Goal: Information Seeking & Learning: Learn about a topic

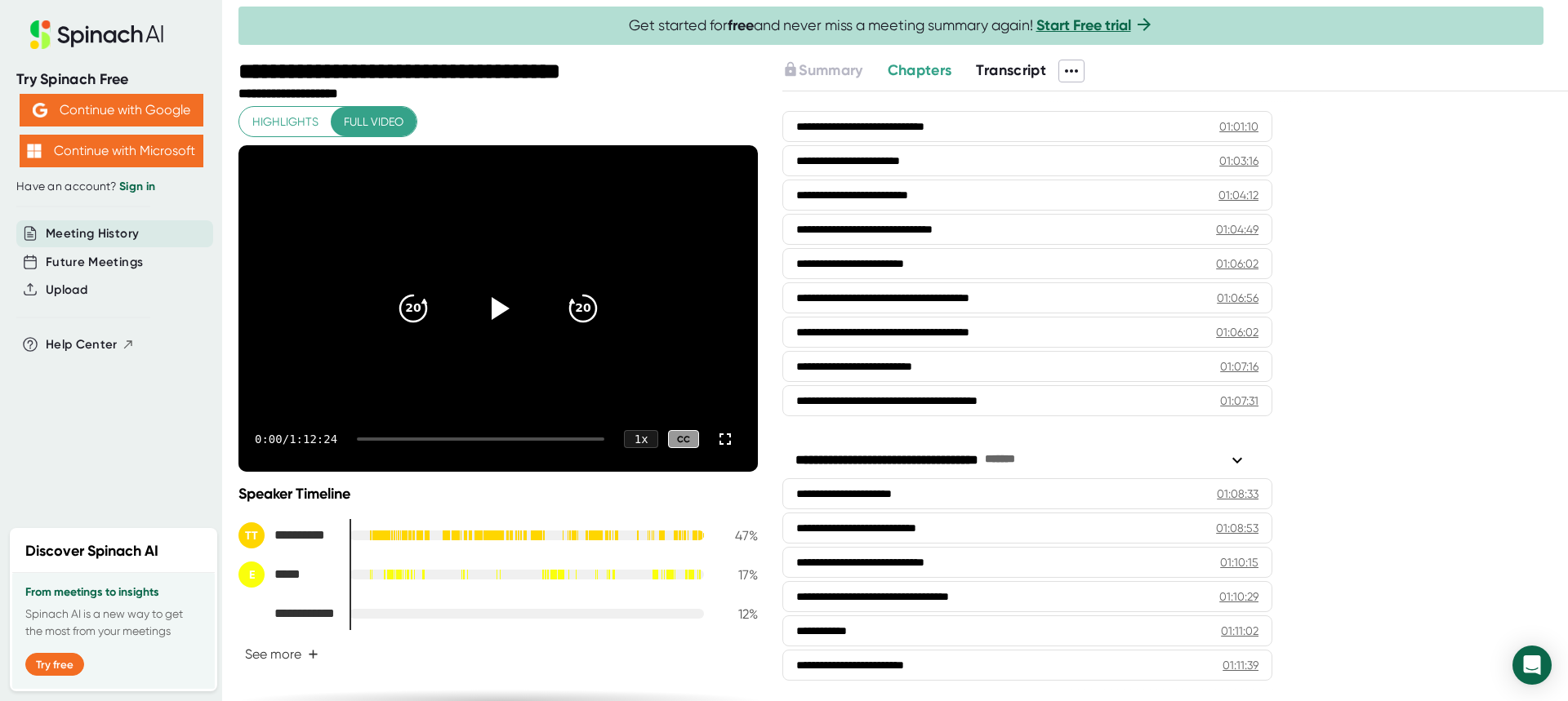
scroll to position [2017, 0]
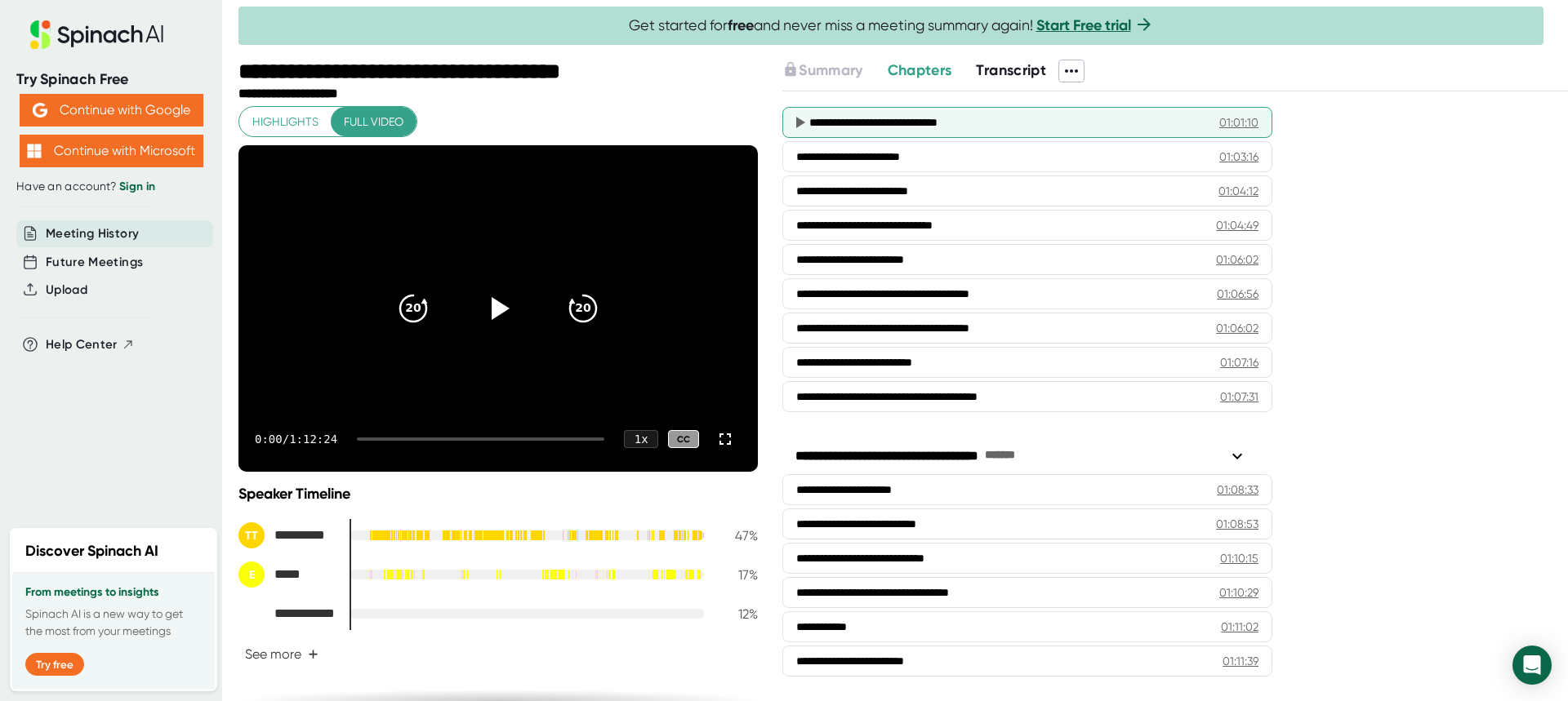
click at [905, 127] on div "**********" at bounding box center [1002, 122] width 385 height 16
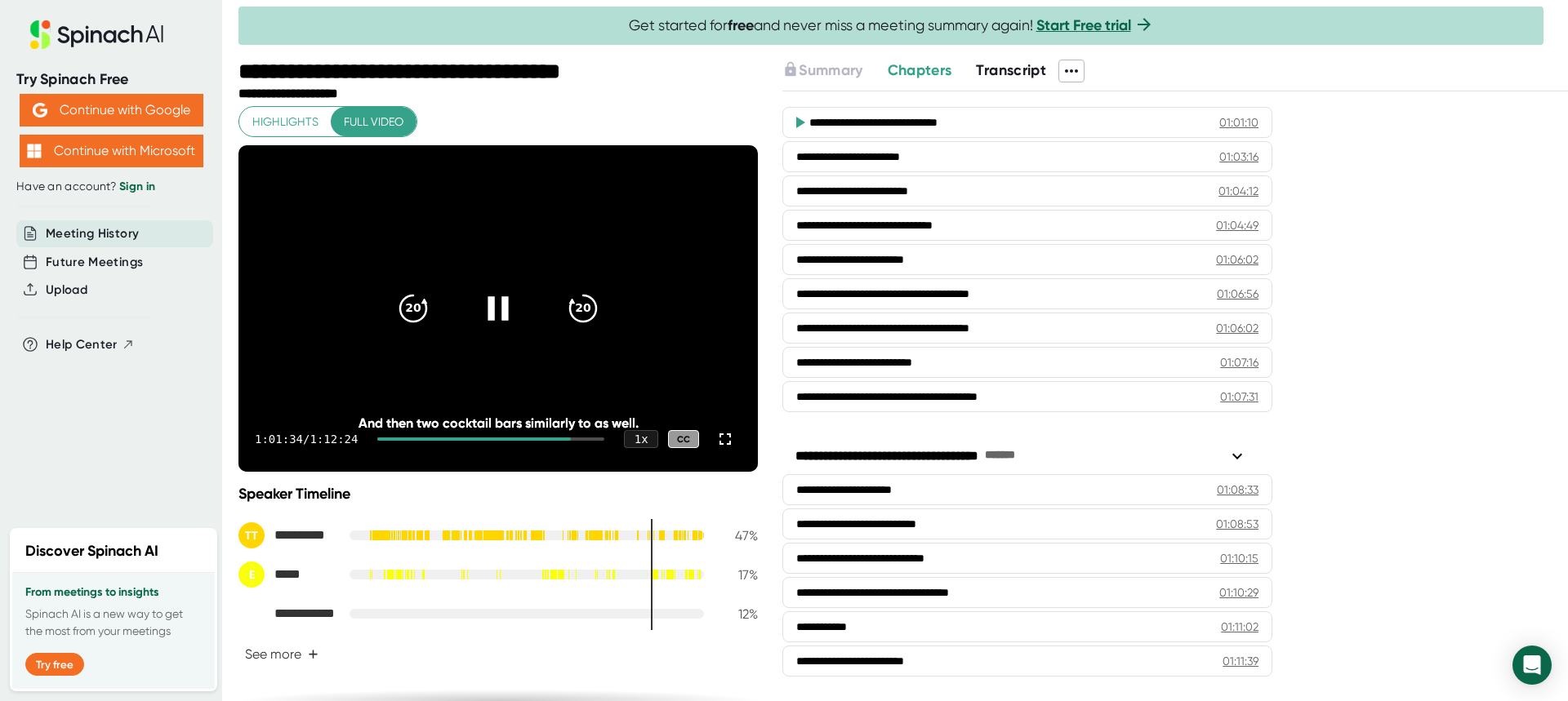
click at [488, 316] on icon at bounding box center [498, 308] width 20 height 24
click at [496, 299] on icon at bounding box center [498, 308] width 41 height 41
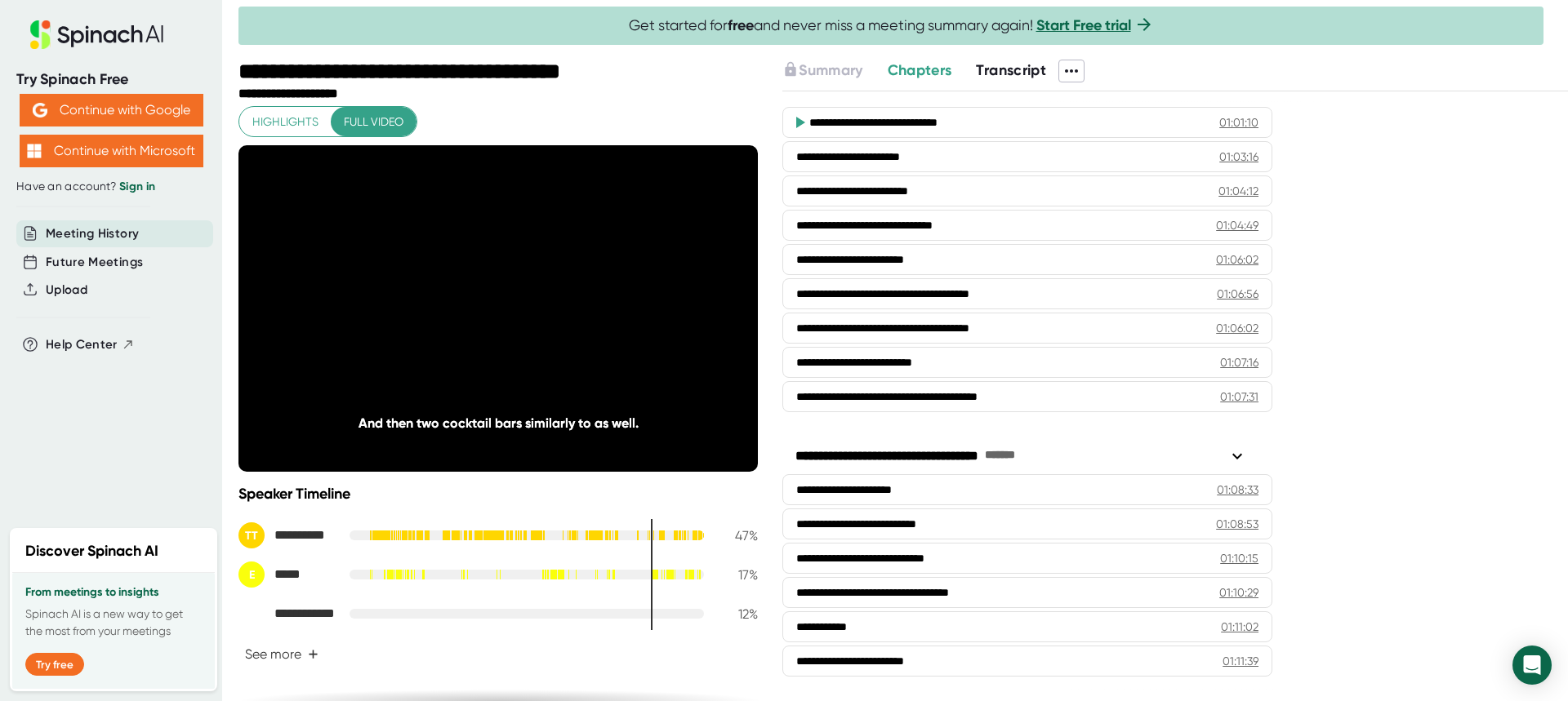
click at [263, 118] on span "Highlights" at bounding box center [285, 122] width 66 height 20
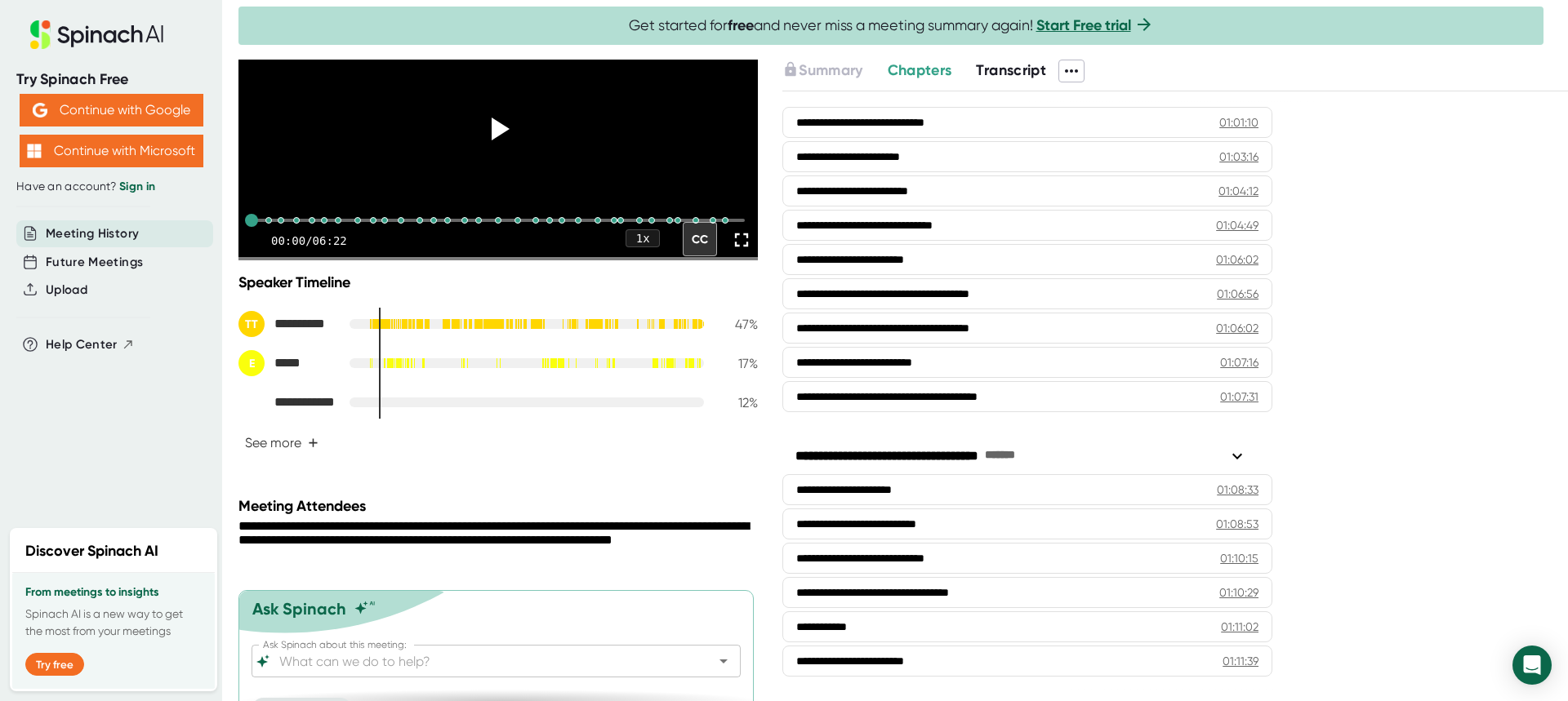
scroll to position [0, 0]
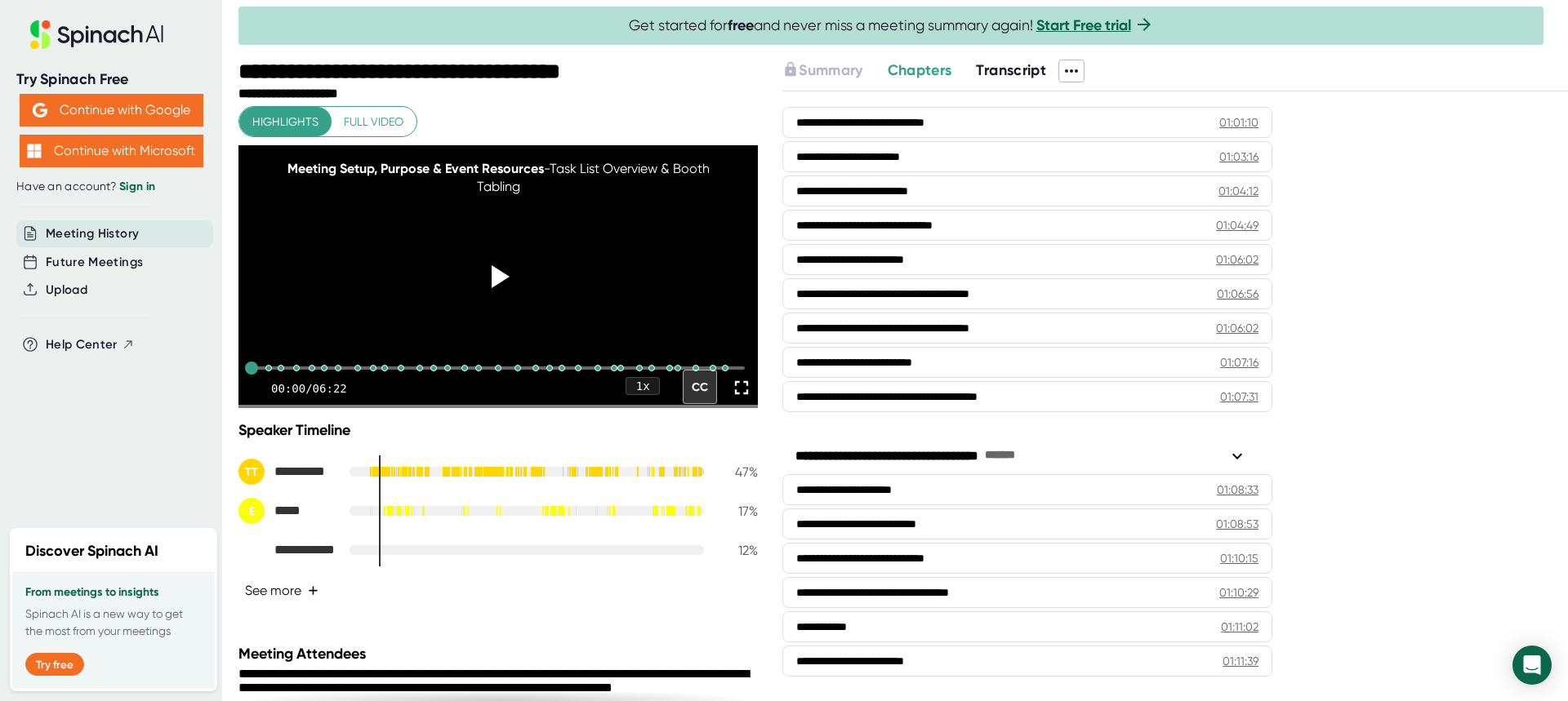
click at [282, 604] on button "See more +" at bounding box center [281, 591] width 87 height 29
